Goal: Task Accomplishment & Management: Manage account settings

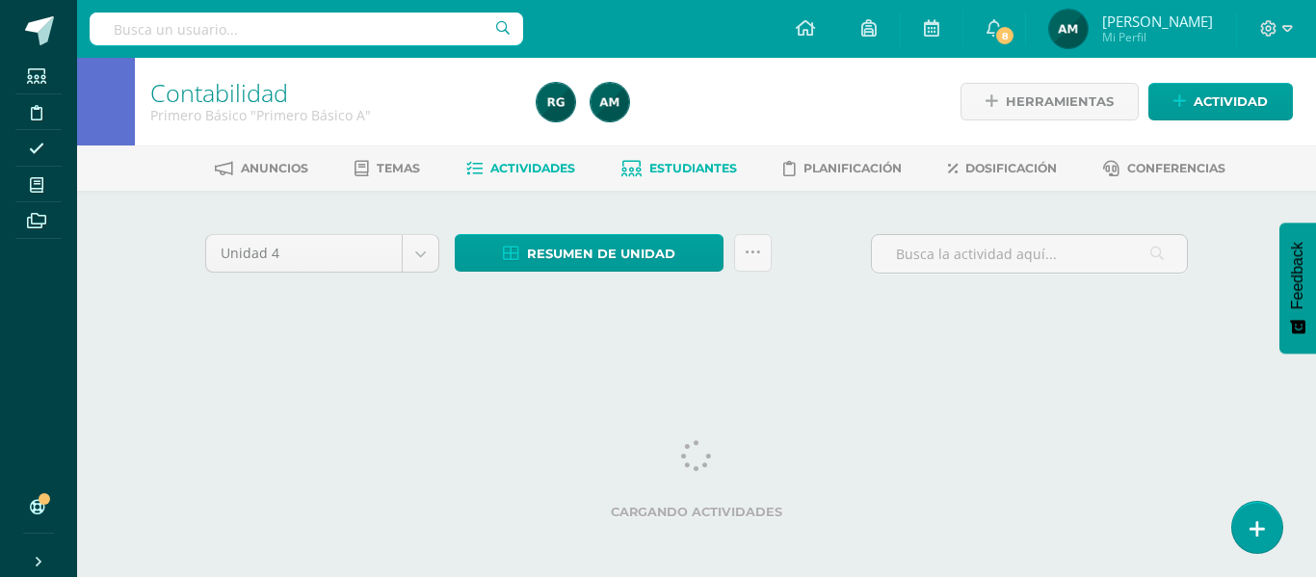
click at [685, 170] on span "Estudiantes" at bounding box center [693, 168] width 88 height 14
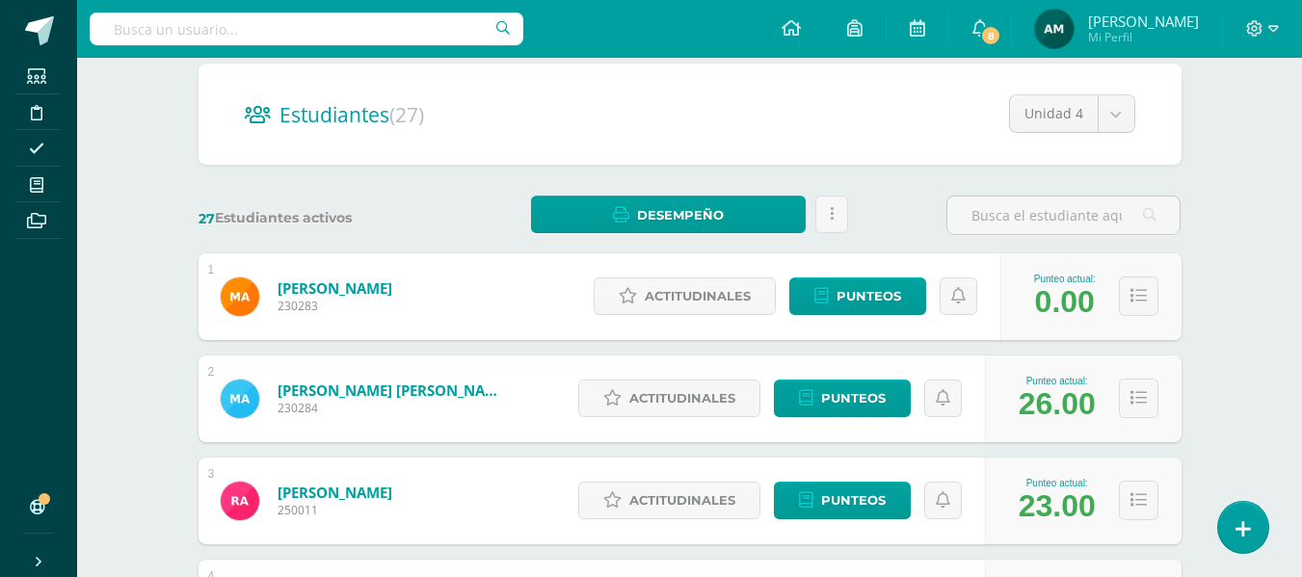
scroll to position [289, 0]
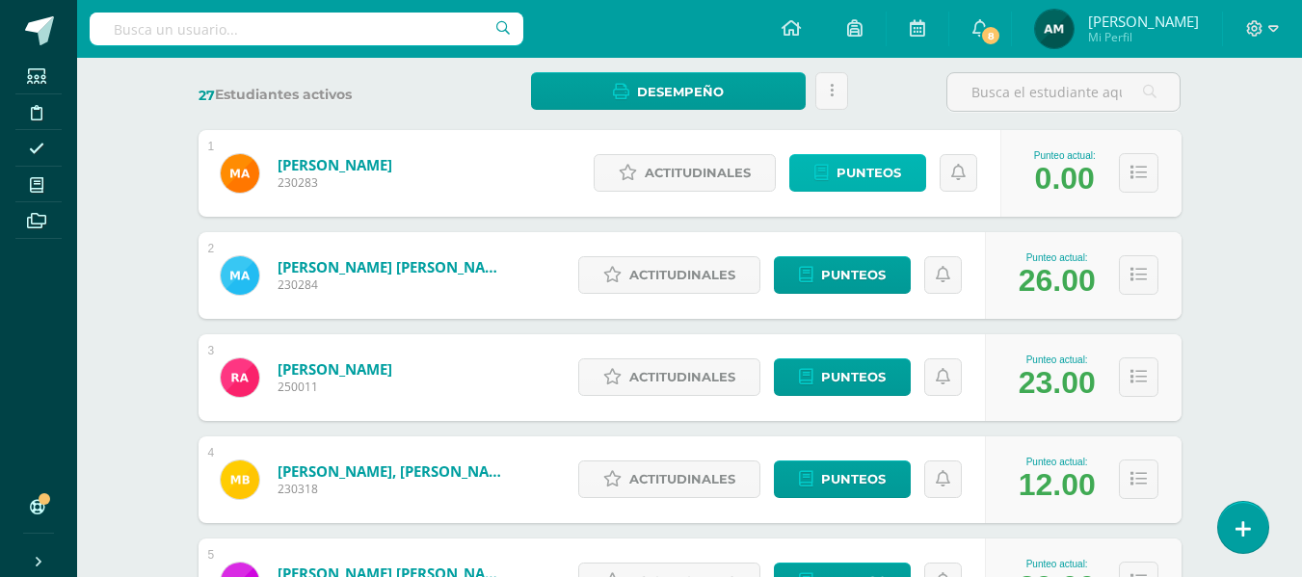
click at [876, 175] on span "Punteos" at bounding box center [868, 173] width 65 height 36
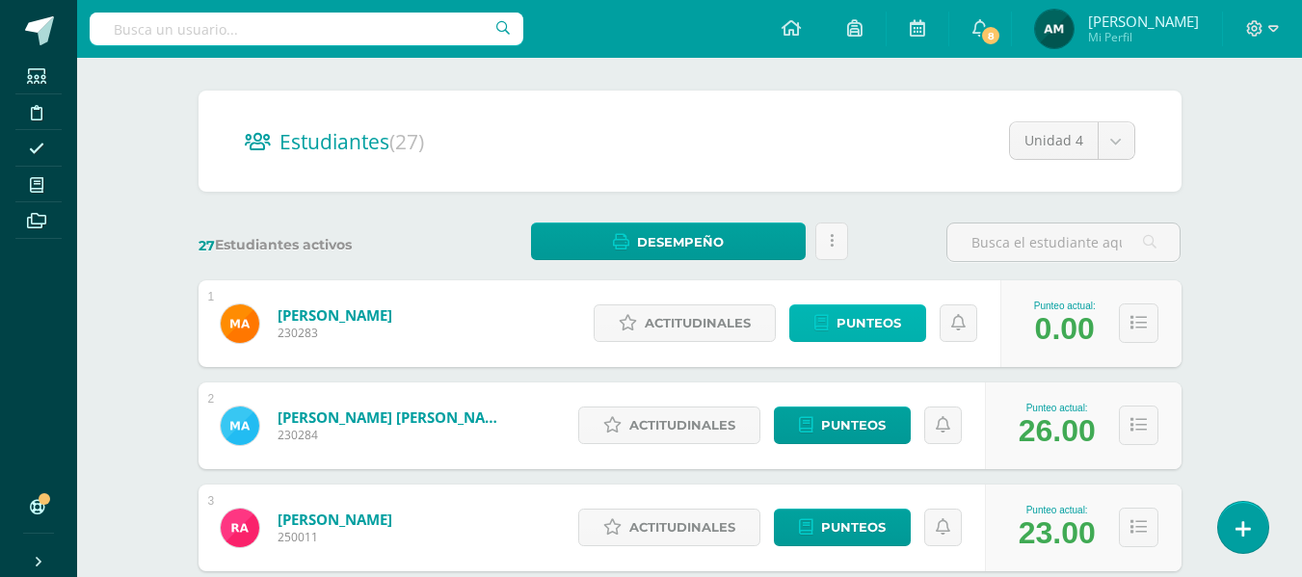
scroll to position [193, 0]
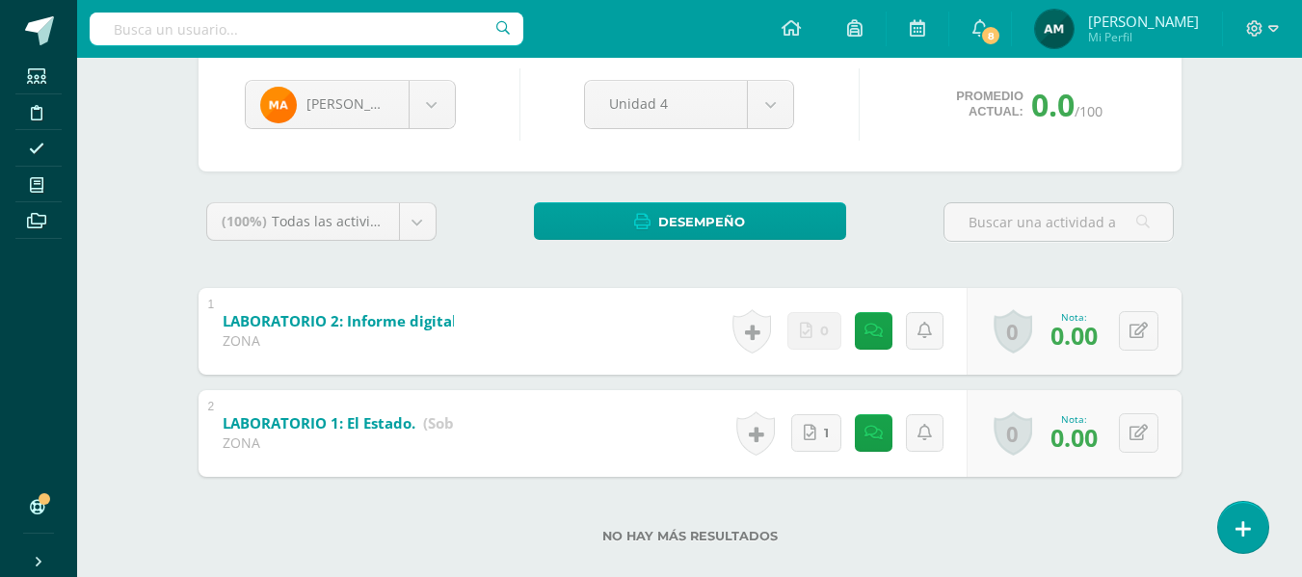
scroll to position [221, 0]
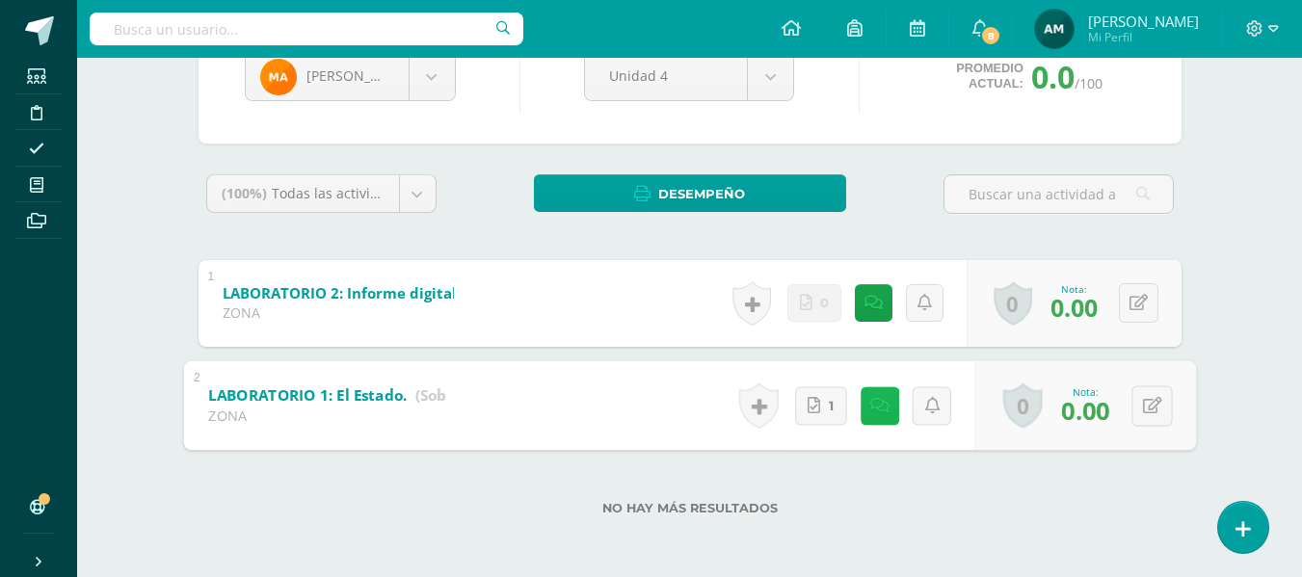
click at [866, 408] on link at bounding box center [878, 405] width 39 height 39
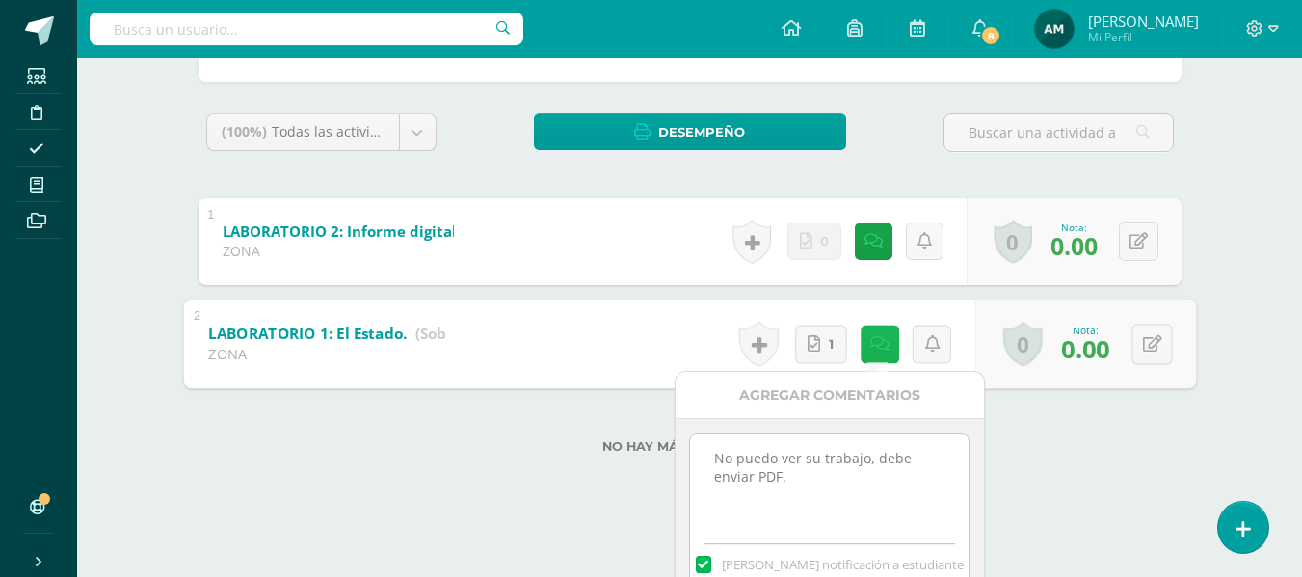
scroll to position [317, 0]
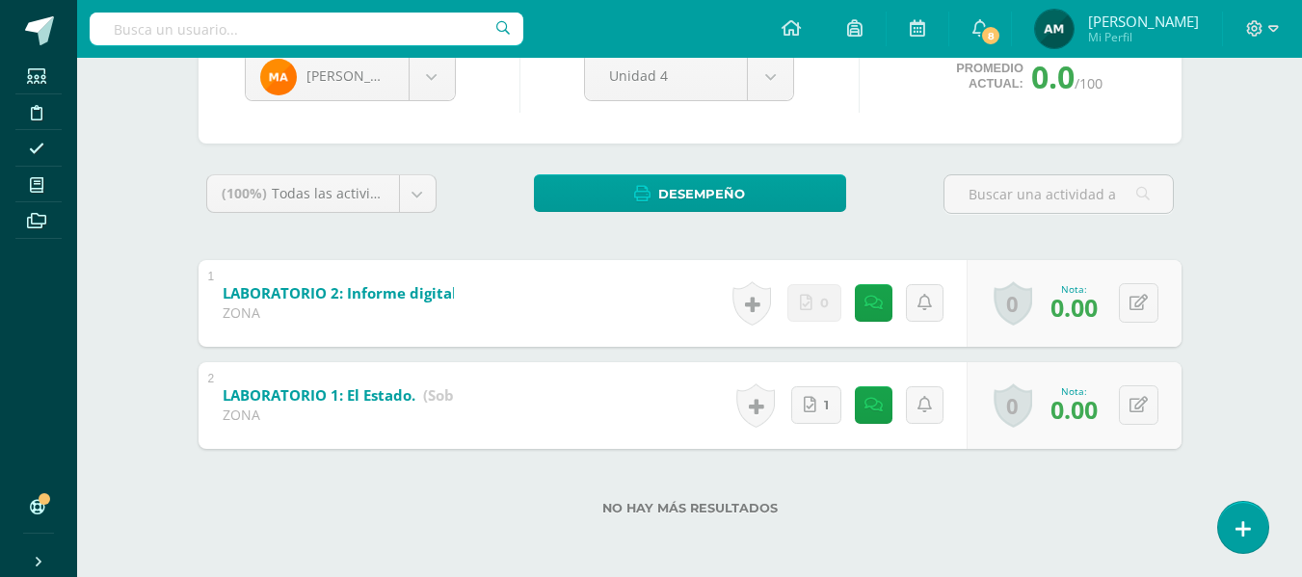
click at [1095, 435] on div "(100%) Todas las actividades de esta unidad Todas las actividades de esta unida…" at bounding box center [689, 356] width 983 height 364
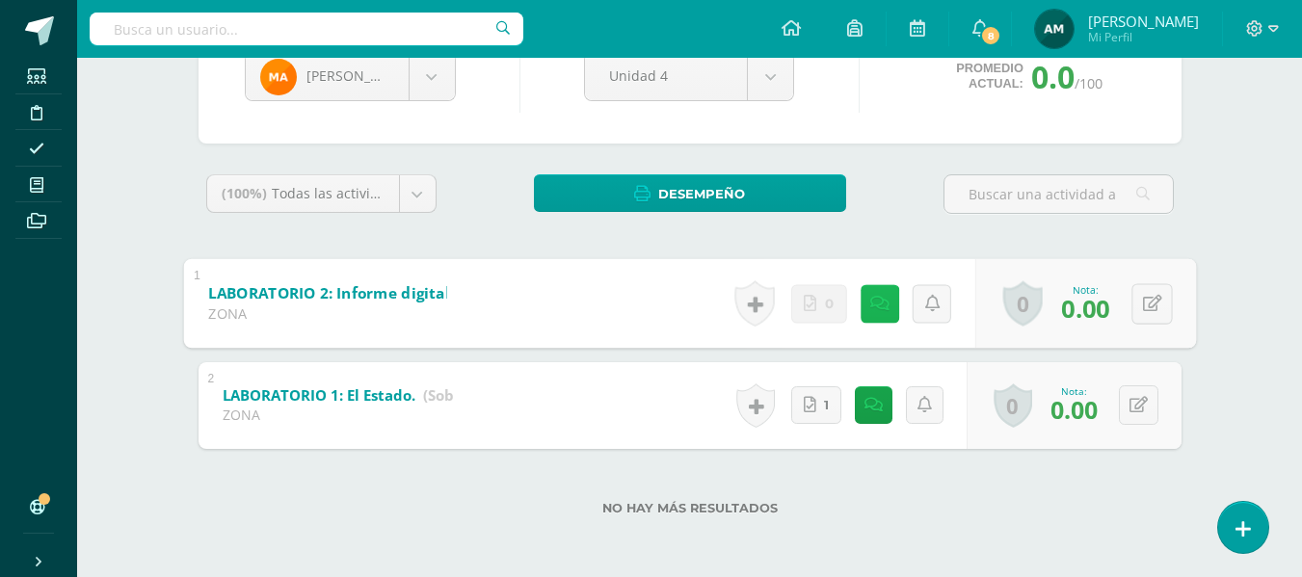
click at [878, 307] on icon at bounding box center [878, 303] width 19 height 16
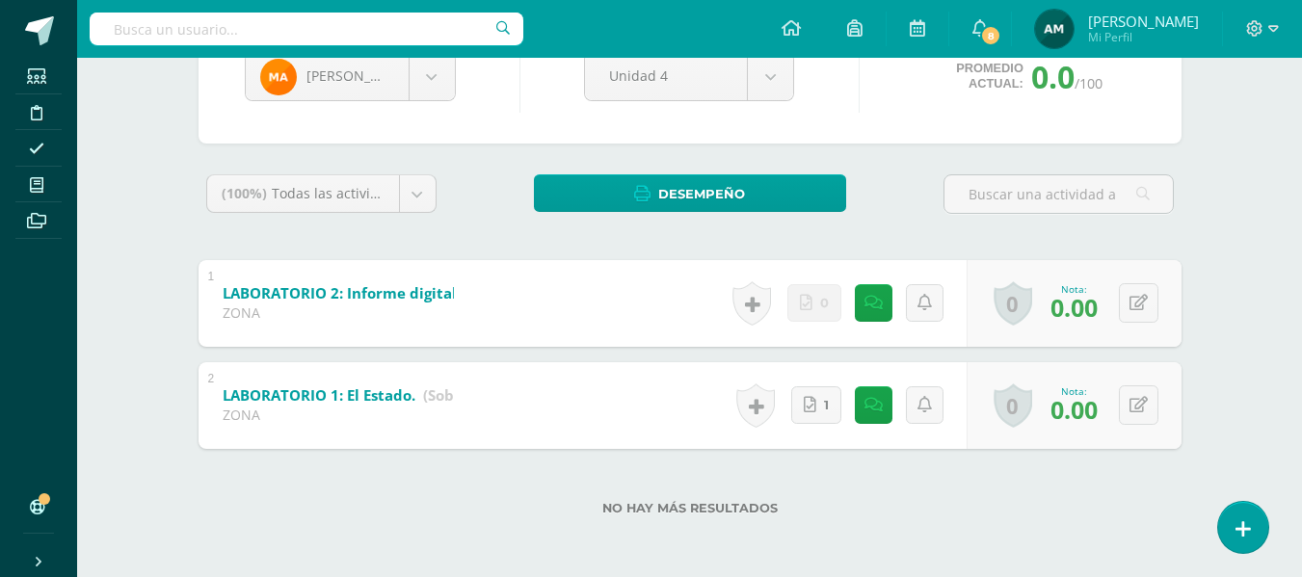
click at [1045, 512] on label "No hay más resultados" at bounding box center [689, 508] width 983 height 14
click at [865, 410] on link at bounding box center [874, 405] width 38 height 38
click at [1117, 514] on label "No hay más resultados" at bounding box center [689, 508] width 983 height 14
